Goal: Transaction & Acquisition: Purchase product/service

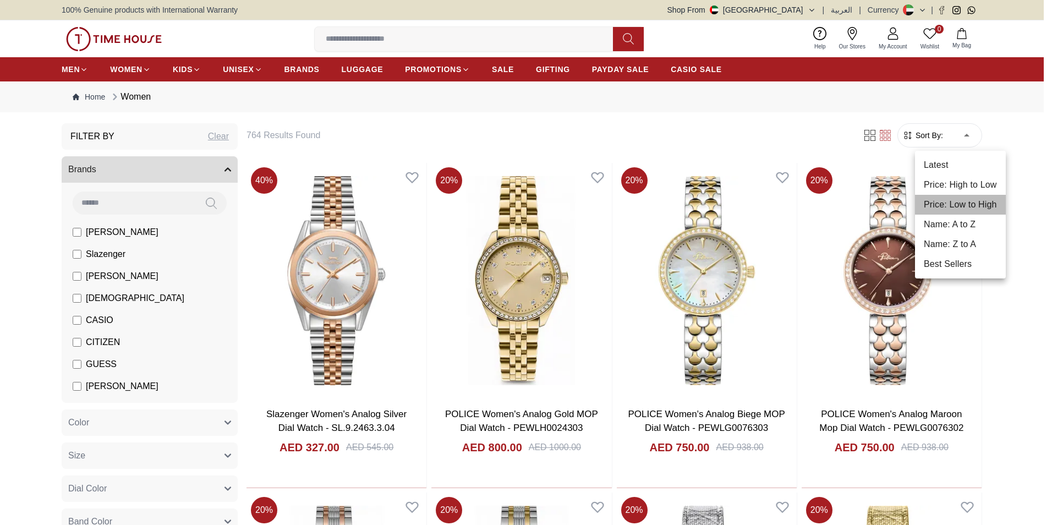
click at [961, 198] on li "Price: Low to High" at bounding box center [960, 205] width 91 height 20
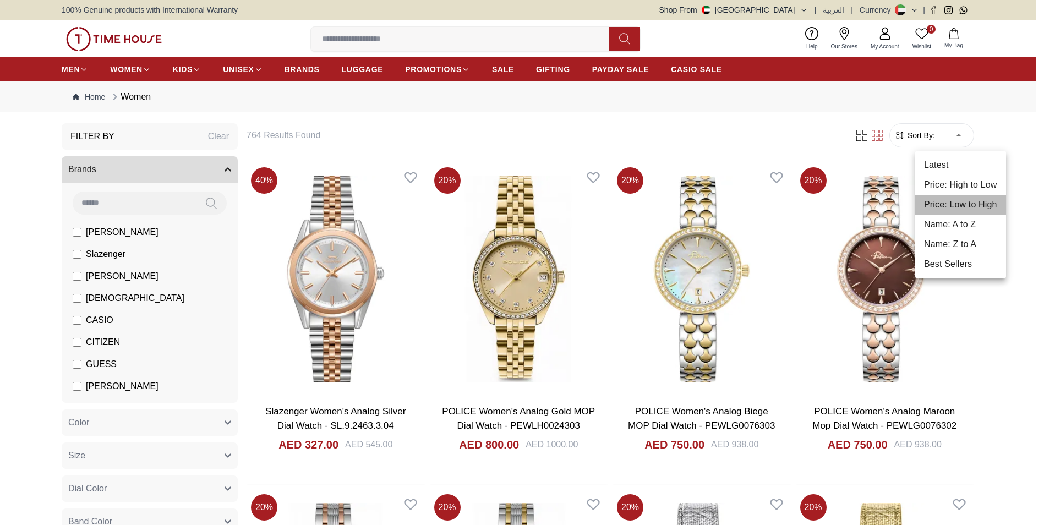
type input "*"
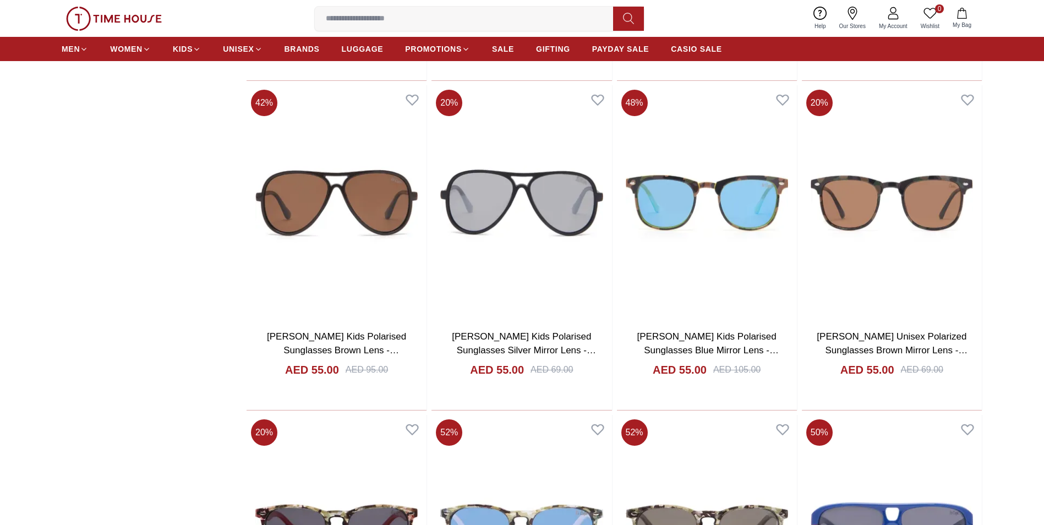
scroll to position [740, 0]
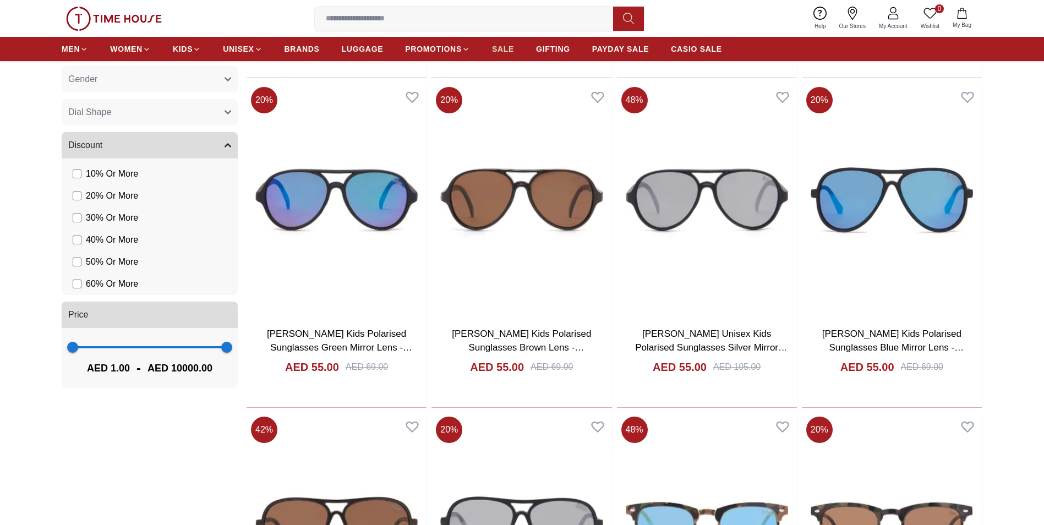
click at [507, 50] on span "SALE" at bounding box center [503, 48] width 22 height 11
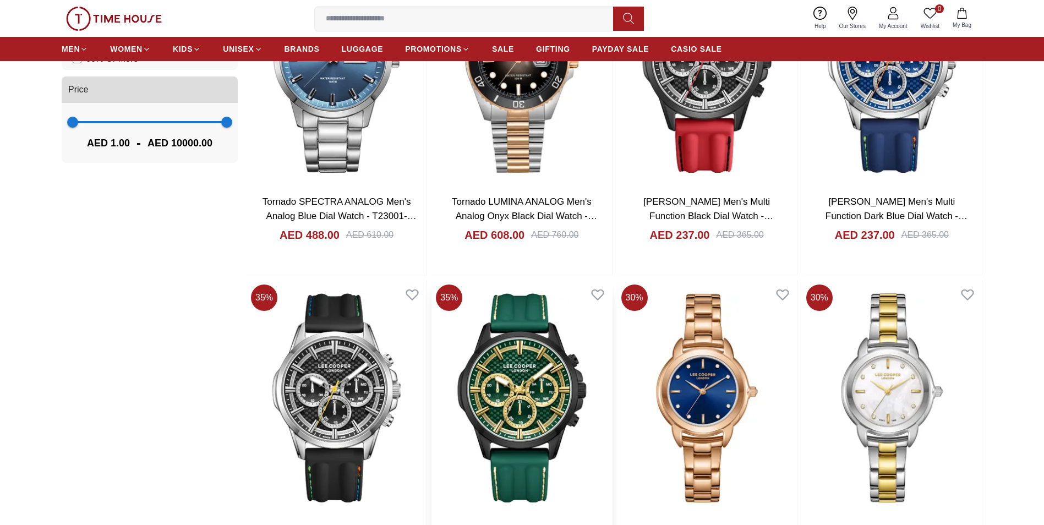
scroll to position [1211, 0]
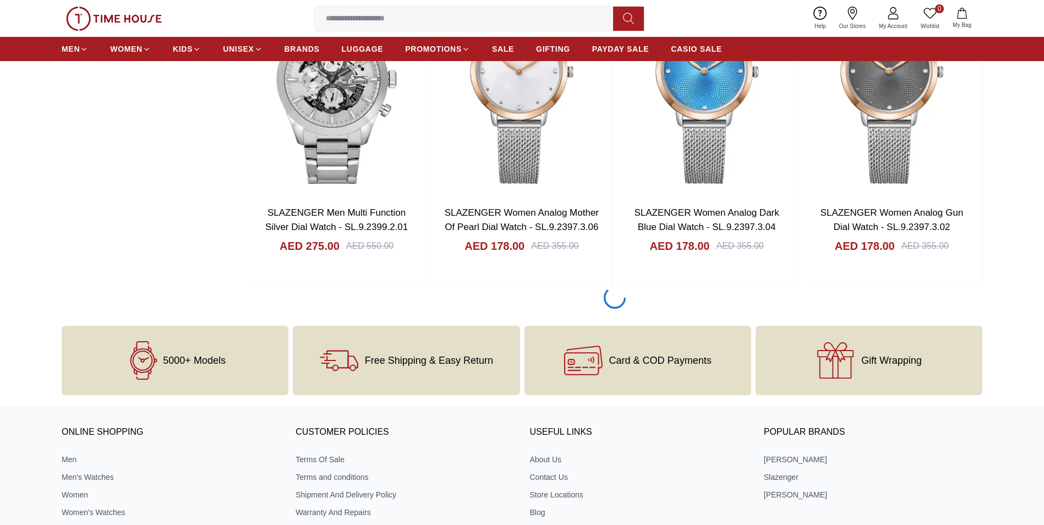
scroll to position [3577, 0]
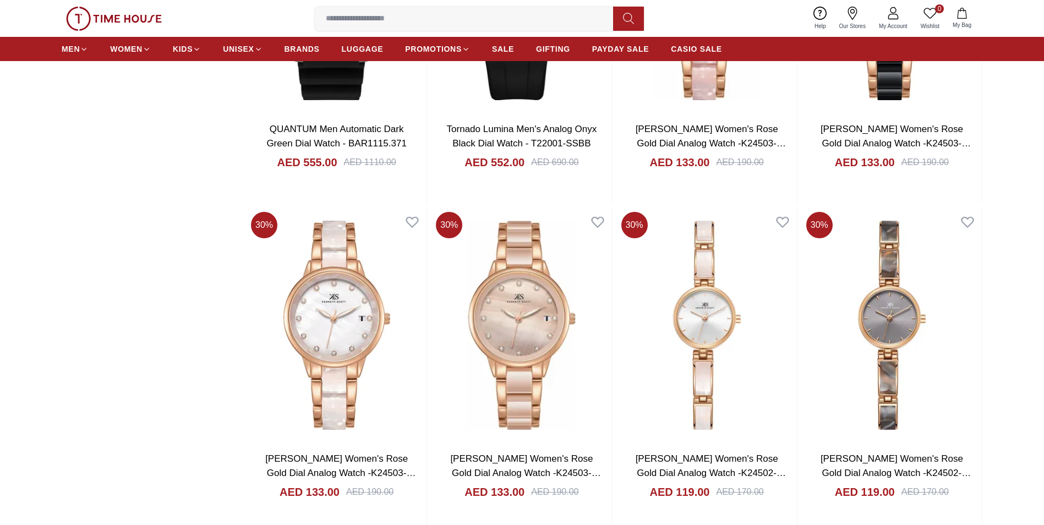
scroll to position [6328, 0]
